Goal: Find contact information: Find contact information

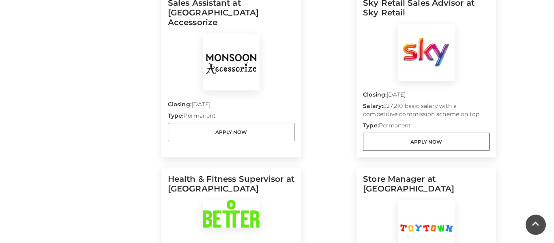
scroll to position [461, 0]
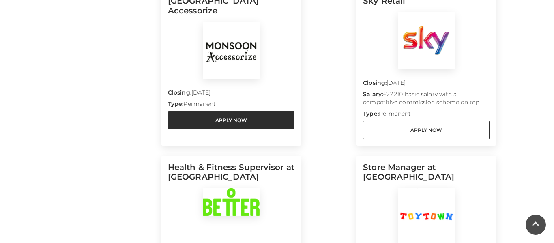
click at [259, 111] on link "Apply Now" at bounding box center [231, 120] width 127 height 18
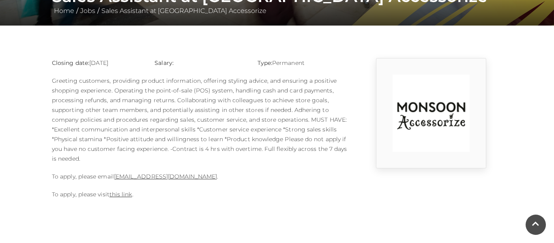
scroll to position [179, 0]
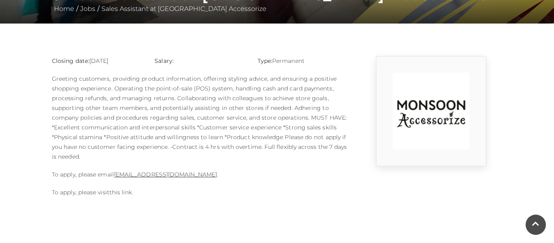
click at [122, 193] on link "this link" at bounding box center [121, 192] width 23 height 7
click at [142, 174] on link "1124m@monsoonmail.rms-metro.com" at bounding box center [165, 174] width 103 height 7
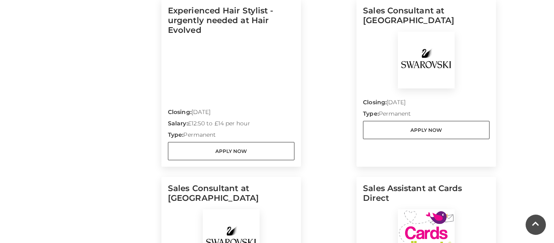
scroll to position [790, 0]
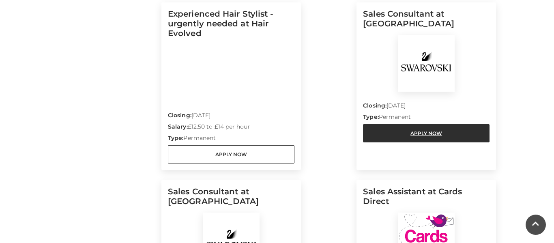
click at [401, 127] on link "Apply Now" at bounding box center [426, 133] width 127 height 18
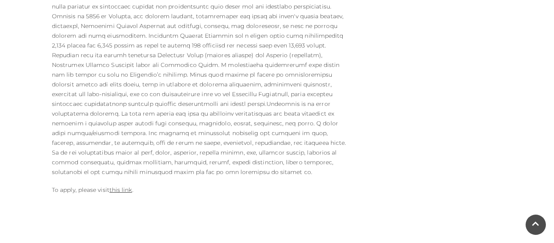
scroll to position [459, 0]
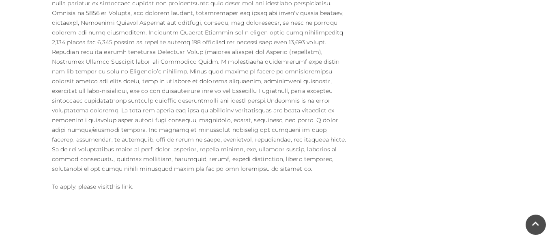
click at [120, 183] on link "this link" at bounding box center [121, 186] width 23 height 7
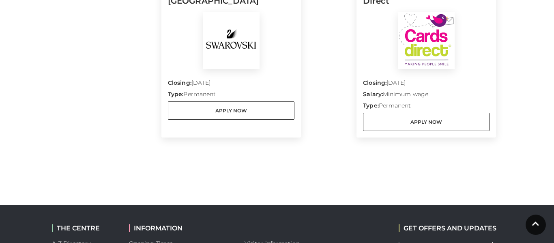
scroll to position [995, 0]
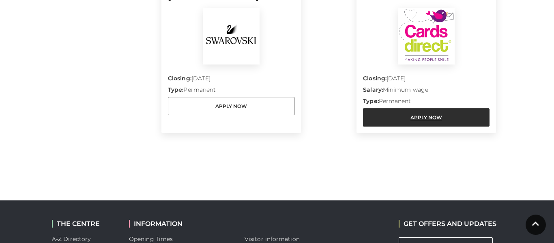
click at [410, 112] on link "Apply Now" at bounding box center [426, 117] width 127 height 18
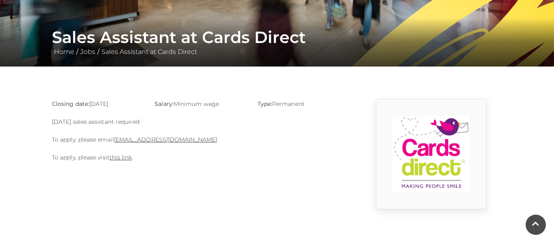
scroll to position [137, 0]
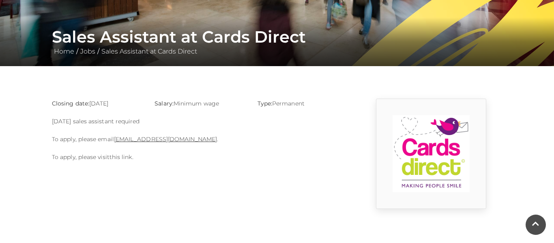
click at [122, 157] on link "this link" at bounding box center [121, 156] width 23 height 7
click at [134, 136] on link "basingstoke@cardsdirect.co.uk" at bounding box center [165, 139] width 103 height 7
